Goal: Task Accomplishment & Management: Use online tool/utility

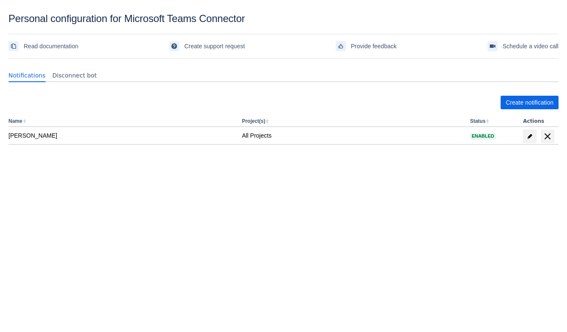
click at [391, 174] on div "Create notification Name Project(s) Status Actions [PERSON_NAME] All Projects E…" at bounding box center [283, 139] width 550 height 100
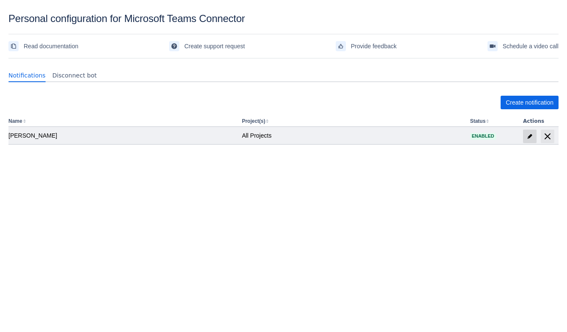
click at [525, 135] on span at bounding box center [530, 136] width 14 height 14
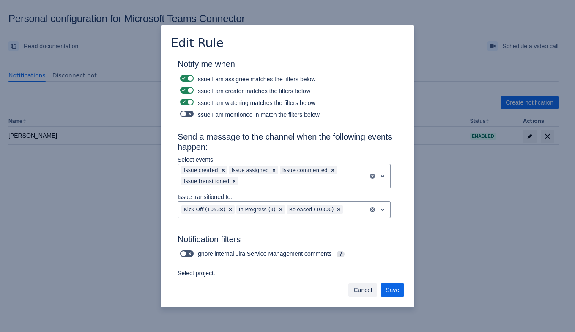
click at [361, 285] on span "Cancel" at bounding box center [363, 290] width 19 height 14
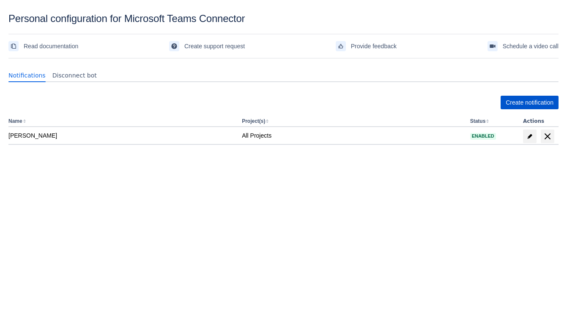
click at [544, 96] on span "Create notification" at bounding box center [530, 103] width 48 height 14
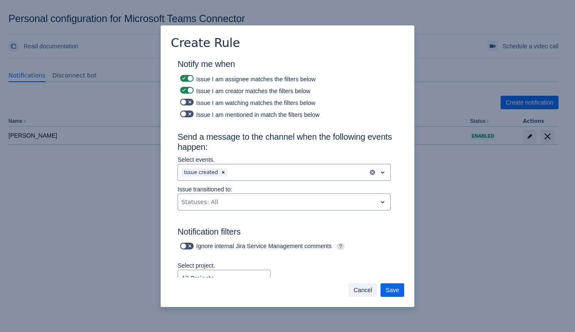
click at [358, 287] on span "Cancel" at bounding box center [363, 290] width 19 height 14
